Goal: Register for event/course

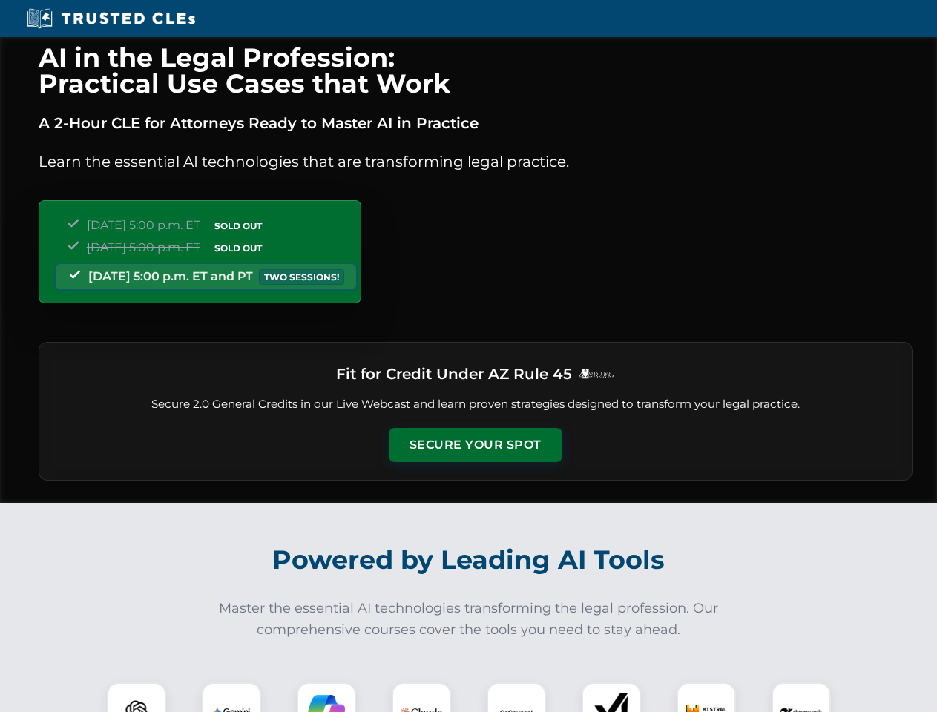
click at [475, 445] on button "Secure Your Spot" at bounding box center [476, 445] width 174 height 34
click at [136, 697] on img at bounding box center [136, 711] width 43 height 43
